Goal: Task Accomplishment & Management: Use online tool/utility

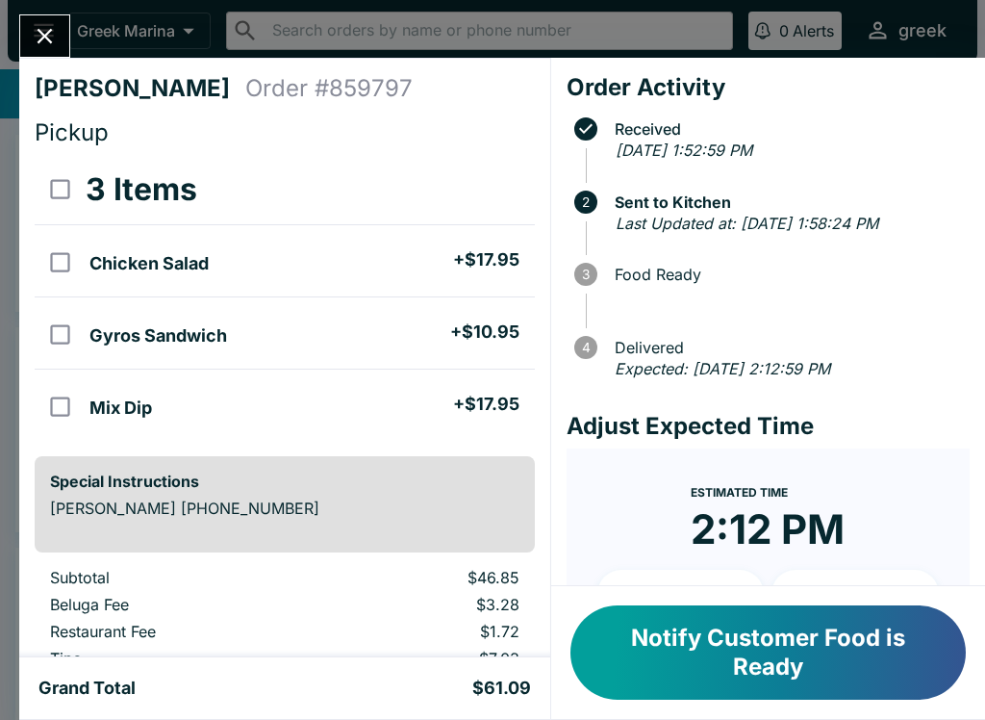
click at [51, 22] on button "Close" at bounding box center [44, 35] width 49 height 41
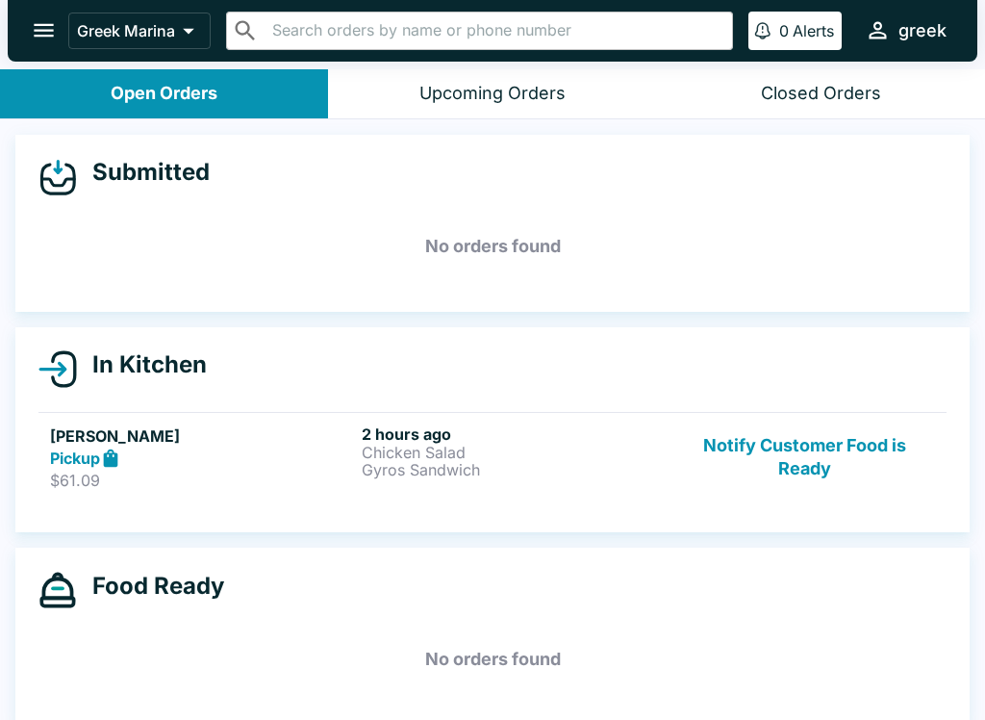
click at [666, 457] on p "Chicken Salad" at bounding box center [514, 452] width 304 height 17
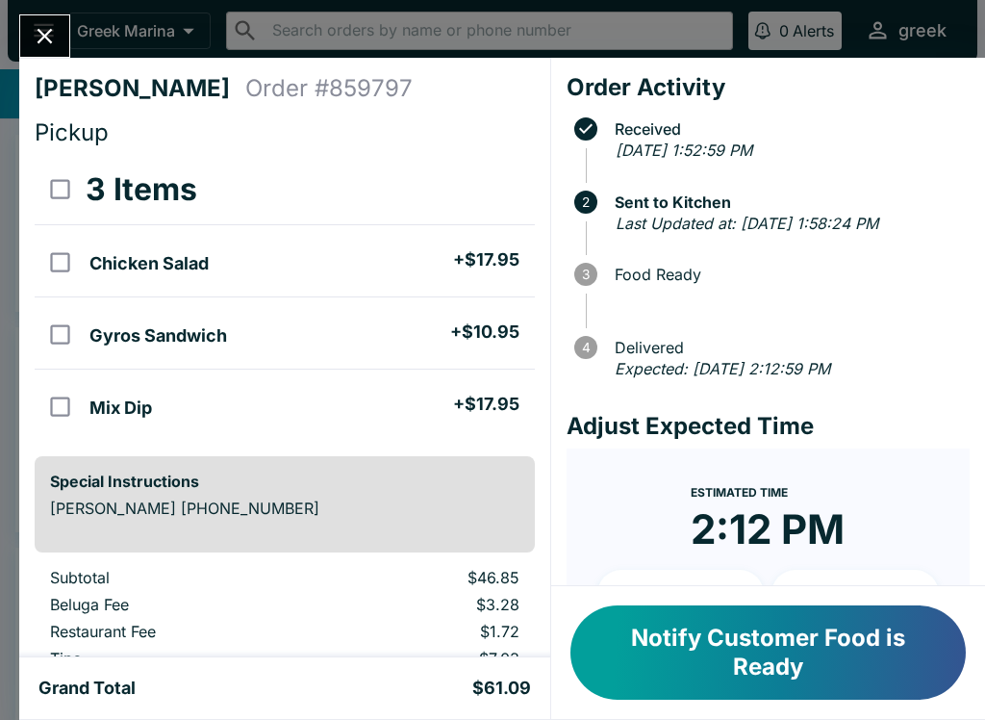
click at [60, 36] on button "Close" at bounding box center [44, 35] width 49 height 41
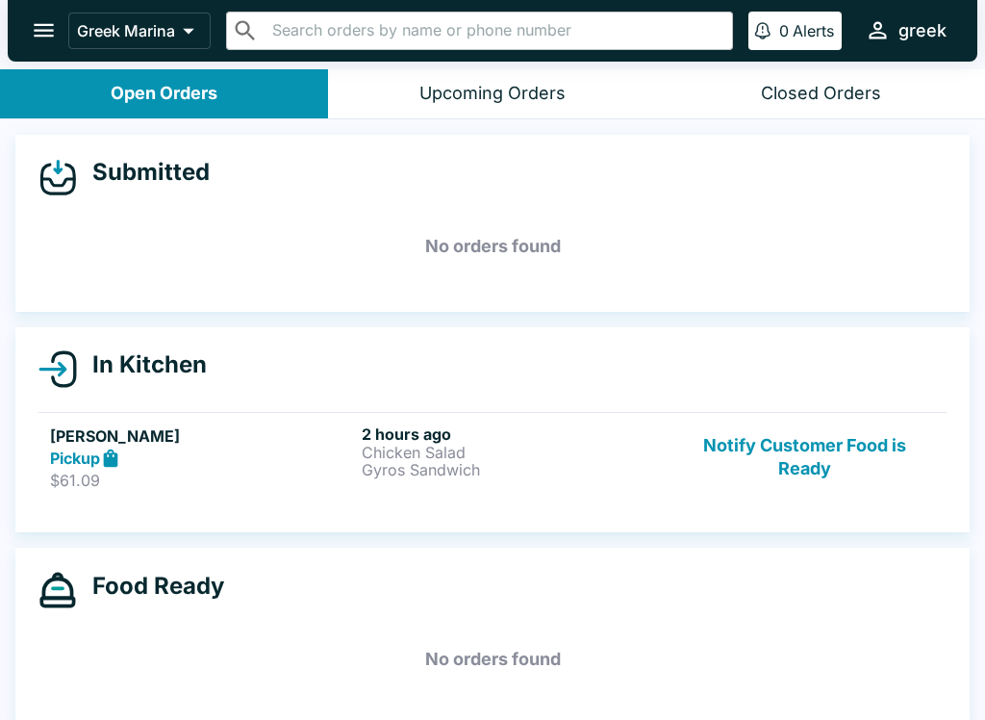
click at [564, 464] on p "Gyros Sandwich" at bounding box center [514, 469] width 304 height 17
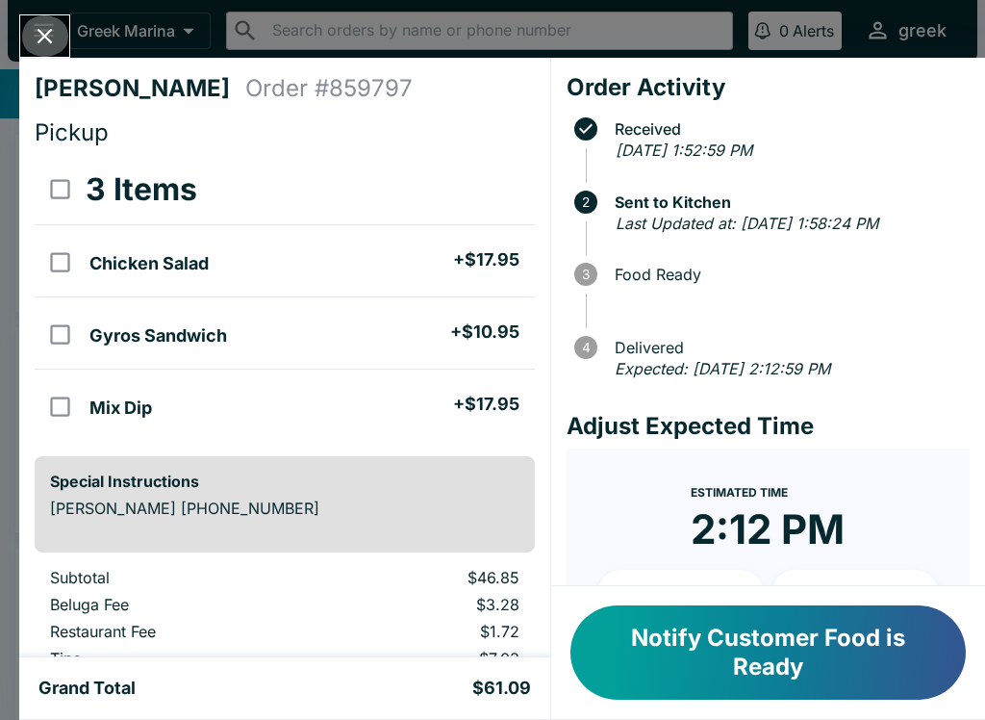
click at [61, 33] on button "Close" at bounding box center [44, 35] width 49 height 41
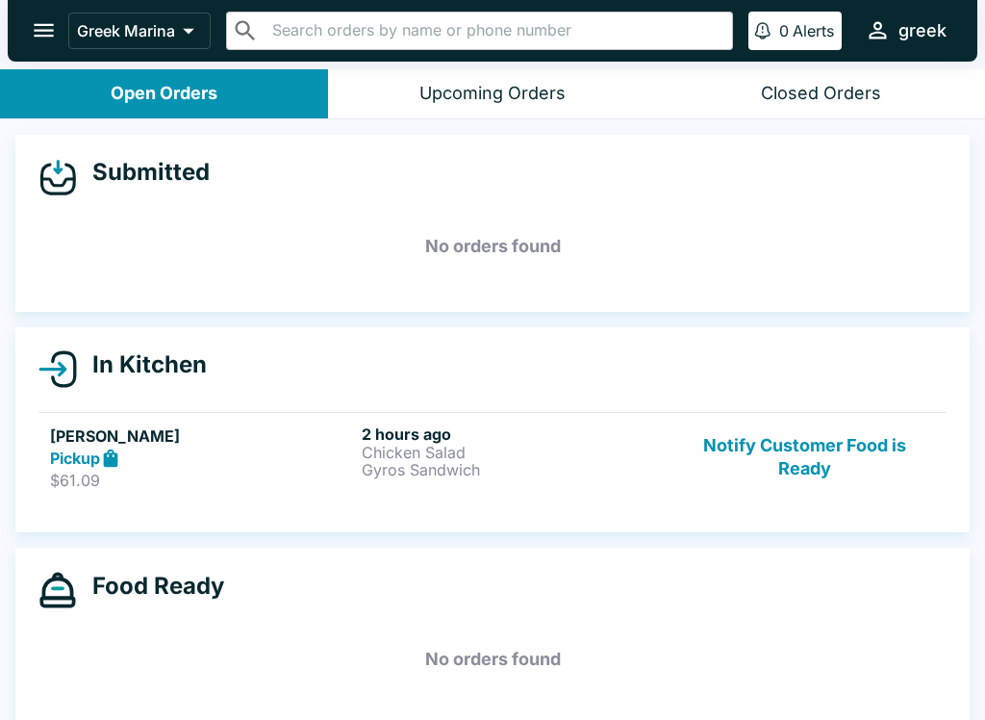
click at [553, 480] on div "2 hours ago Chicken Salad Gyros Sandwich" at bounding box center [514, 457] width 304 height 66
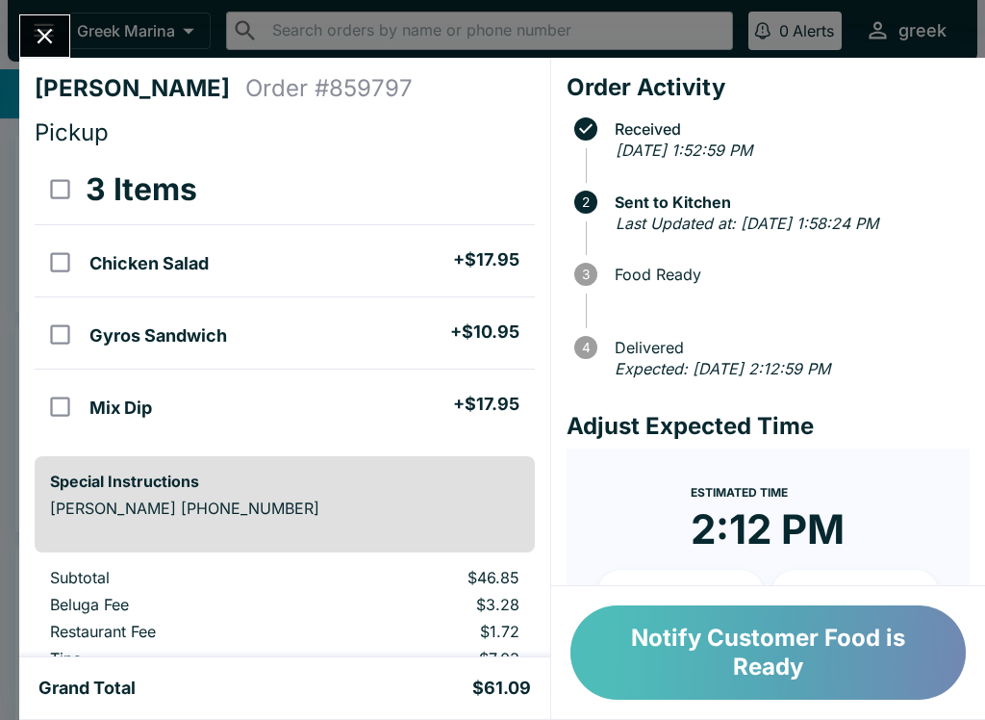
click at [825, 640] on button "Notify Customer Food is Ready" at bounding box center [769, 652] width 396 height 94
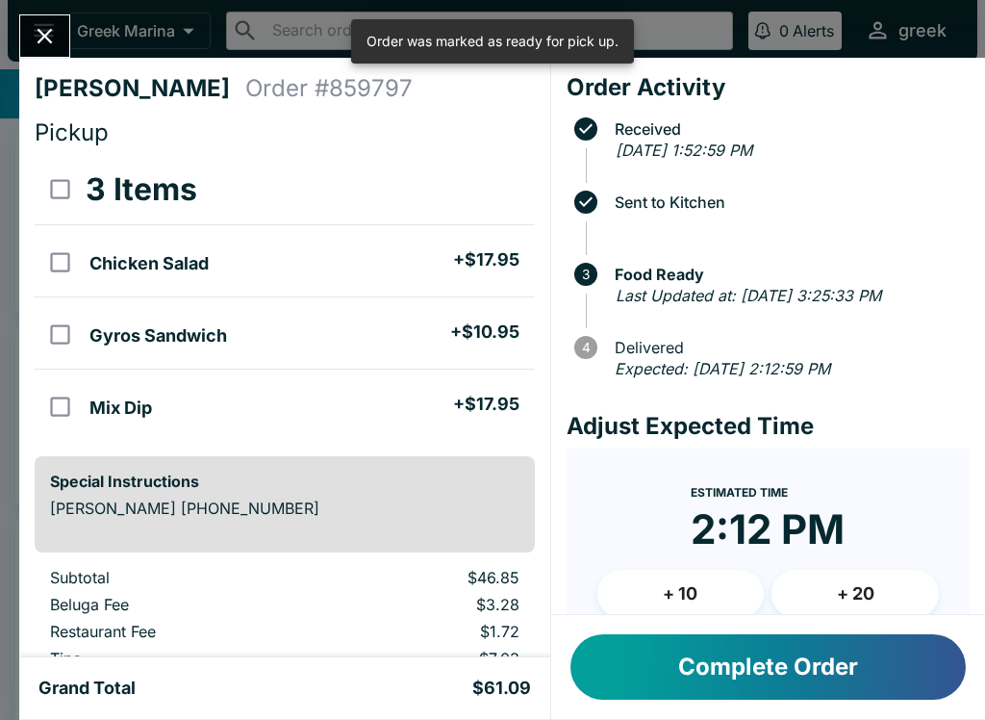
click at [825, 647] on button "Complete Order" at bounding box center [769, 666] width 396 height 65
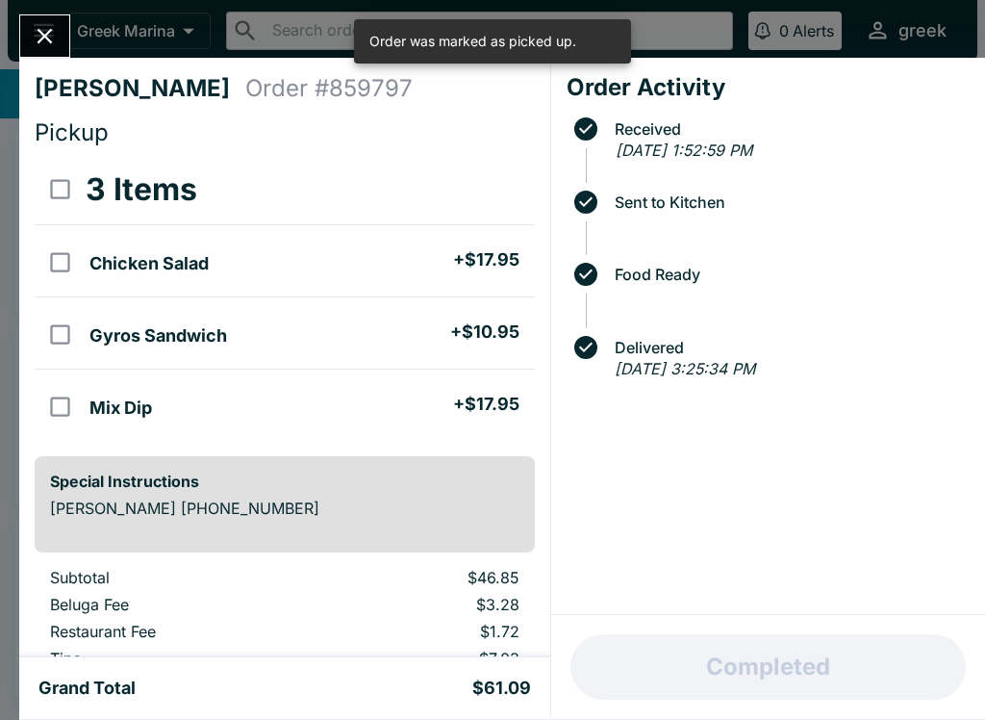
click at [51, 28] on icon "Close" at bounding box center [45, 36] width 26 height 26
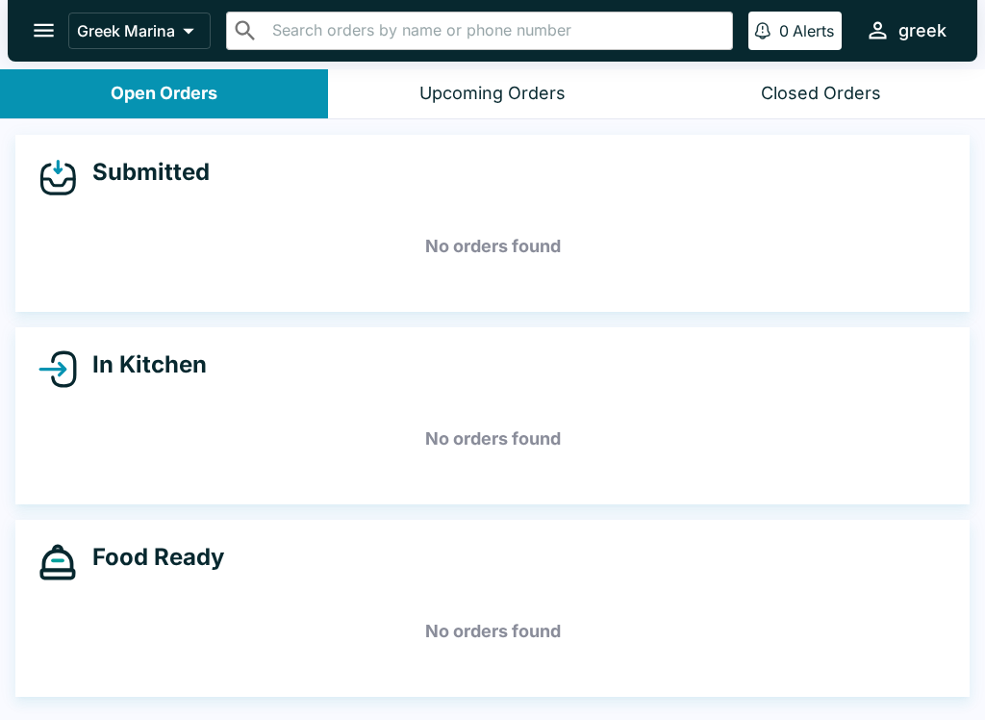
scroll to position [3, 0]
